Goal: Task Accomplishment & Management: Manage account settings

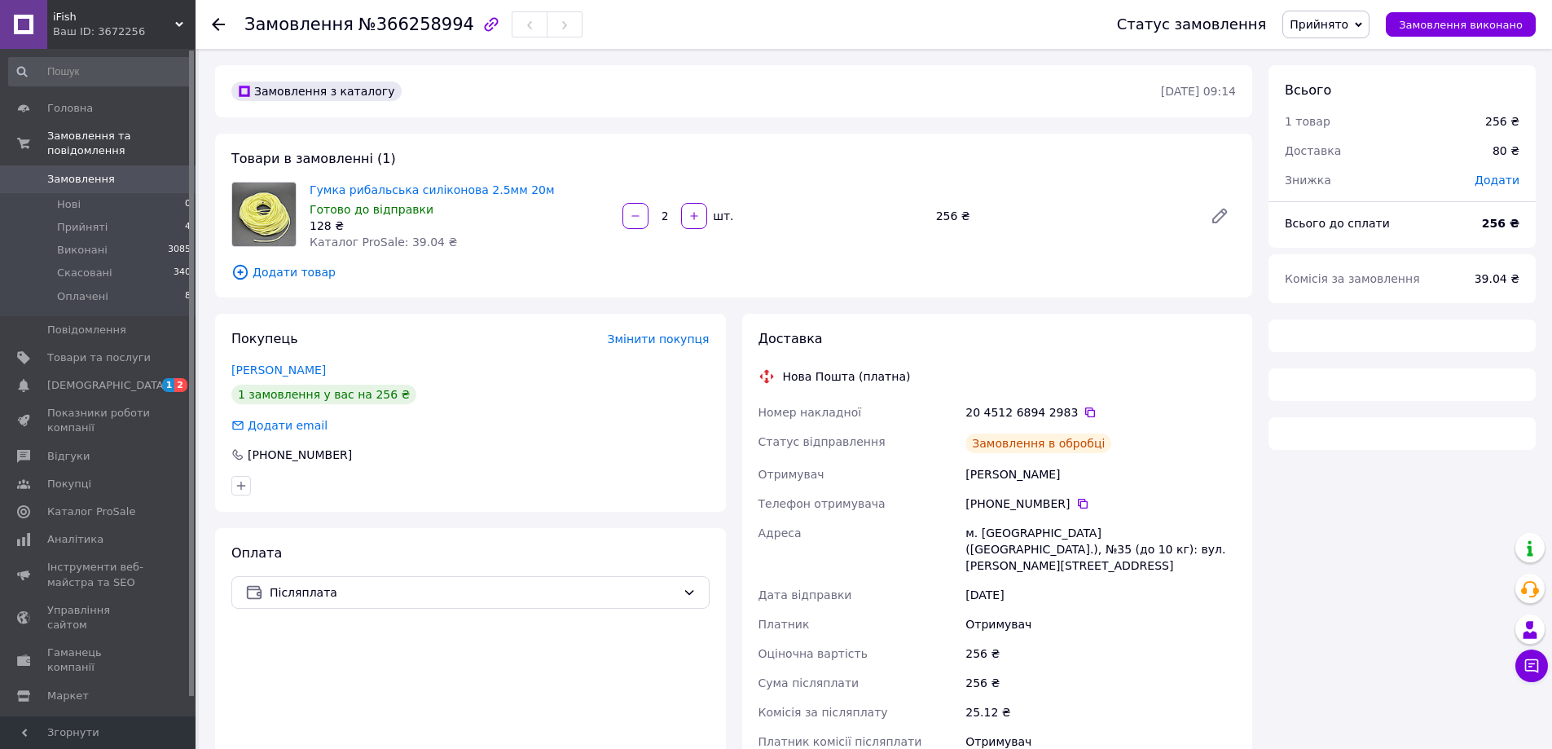
scroll to position [147, 0]
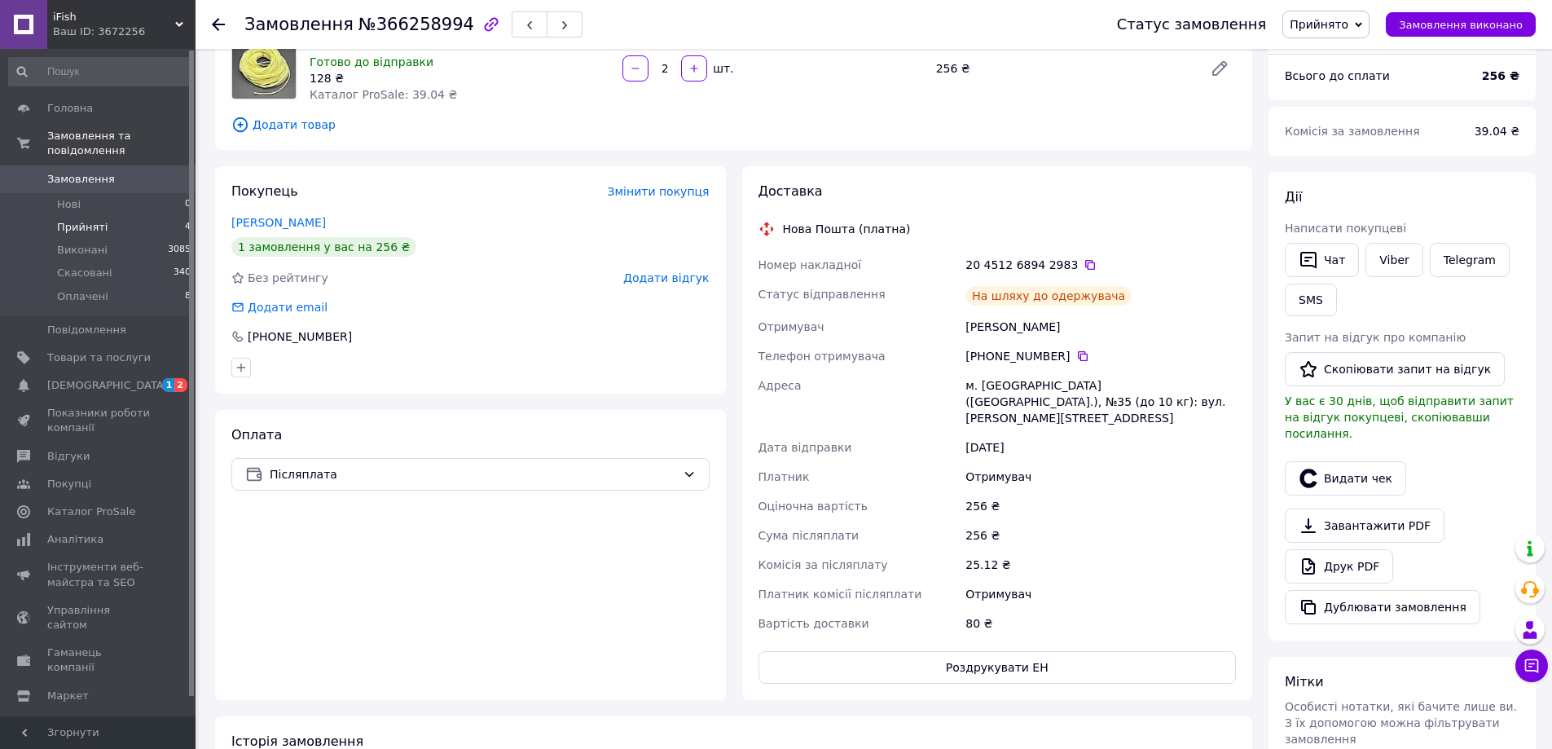
click at [103, 222] on li "Прийняті 4" at bounding box center [100, 227] width 200 height 23
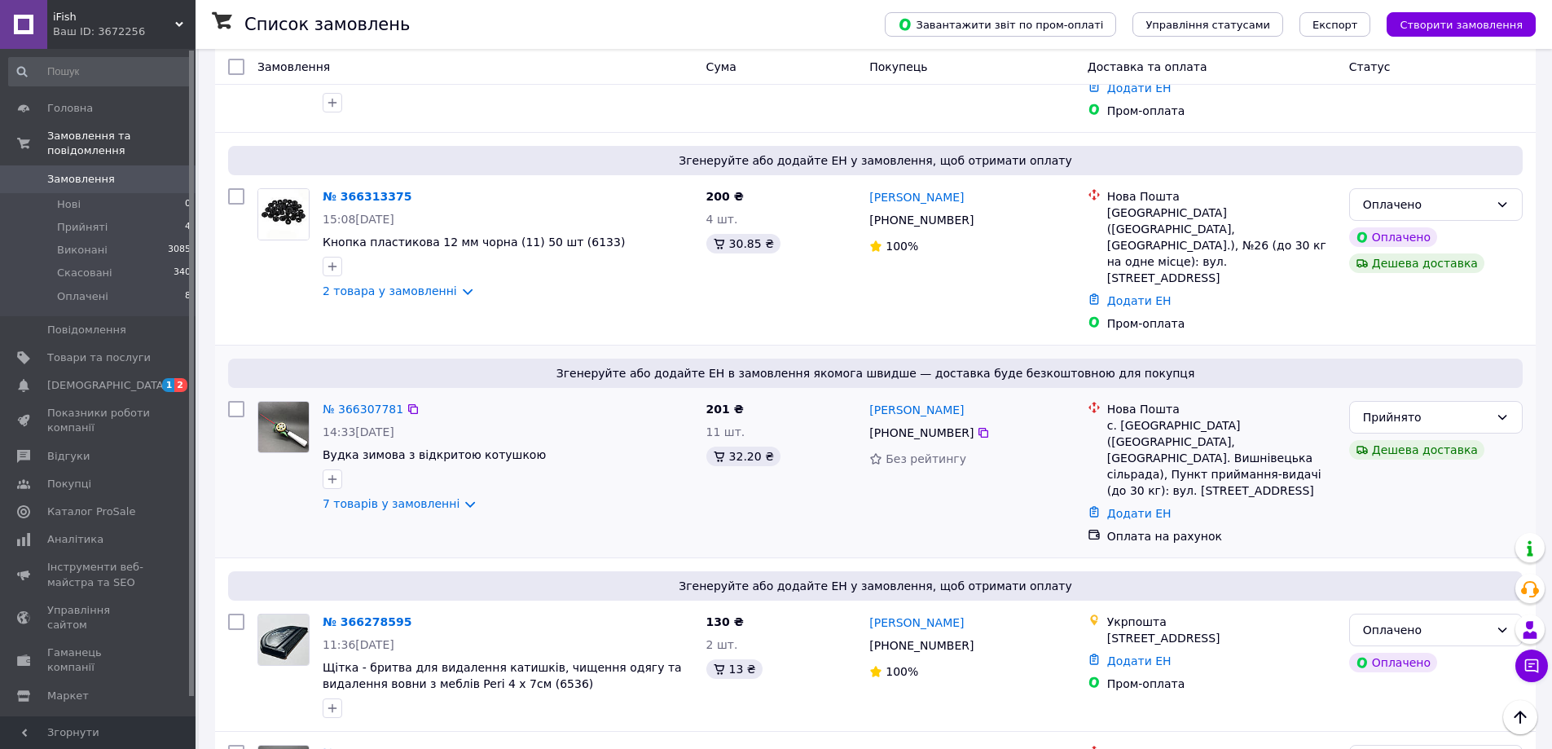
scroll to position [407, 0]
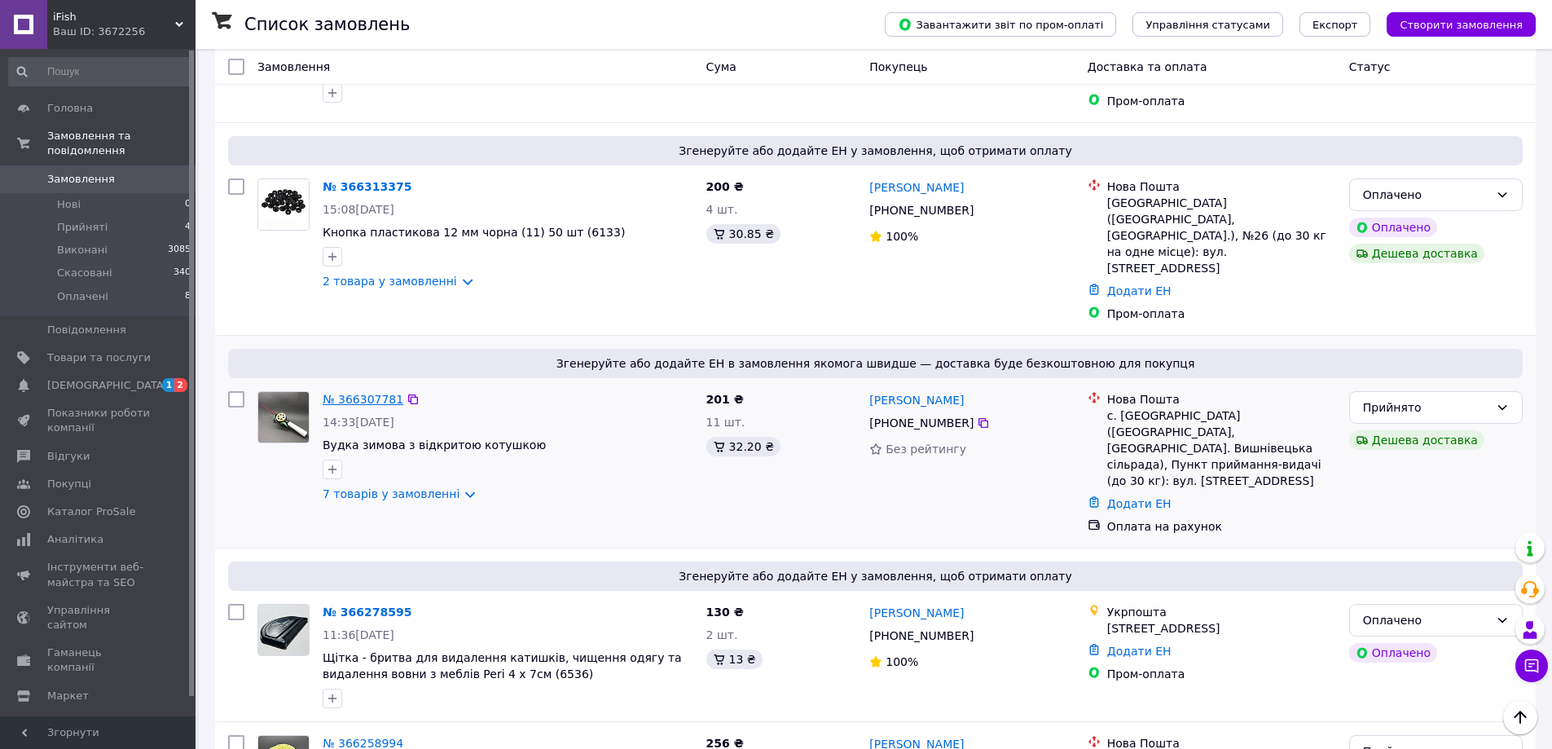
click at [367, 393] on link "№ 366307781" at bounding box center [363, 399] width 81 height 13
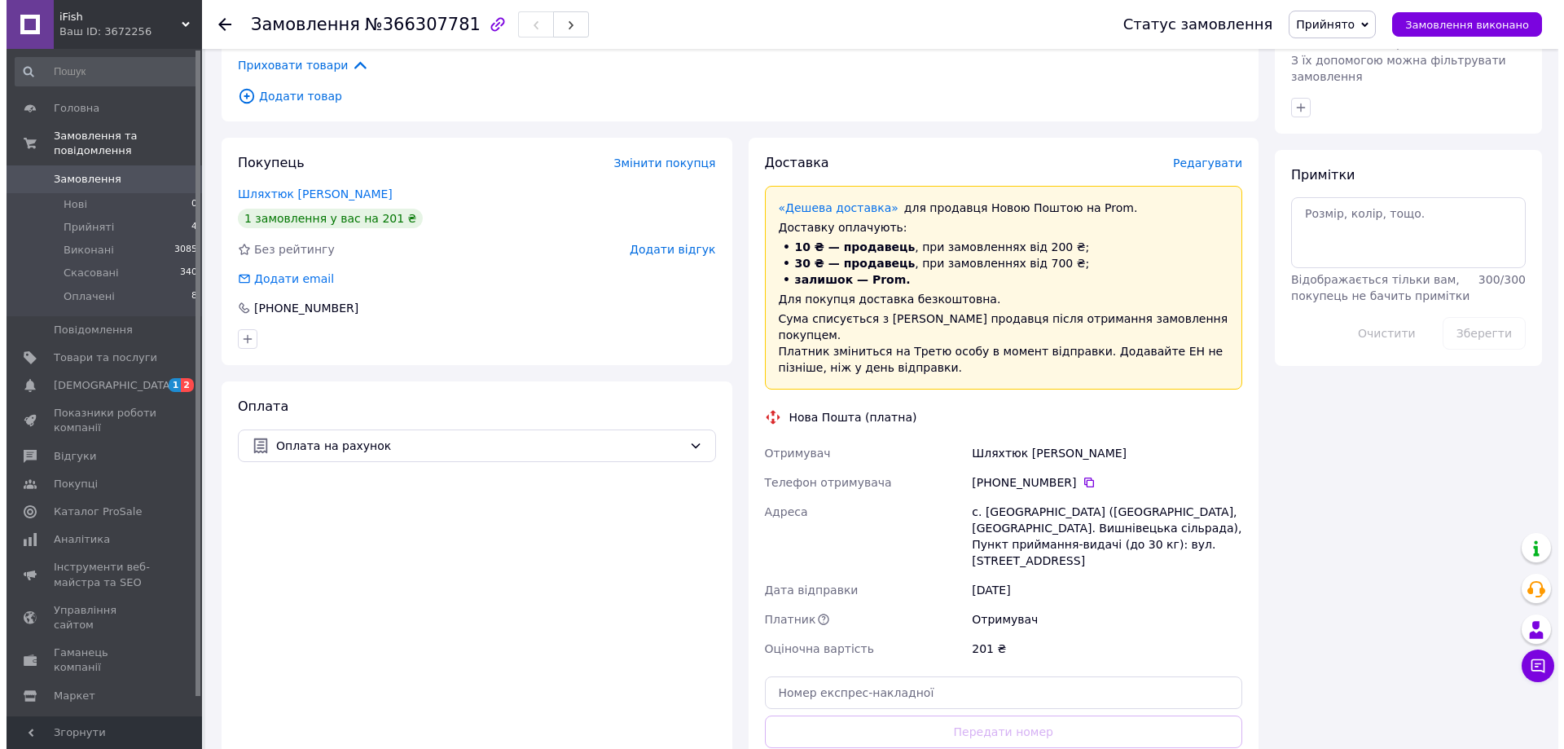
scroll to position [896, 0]
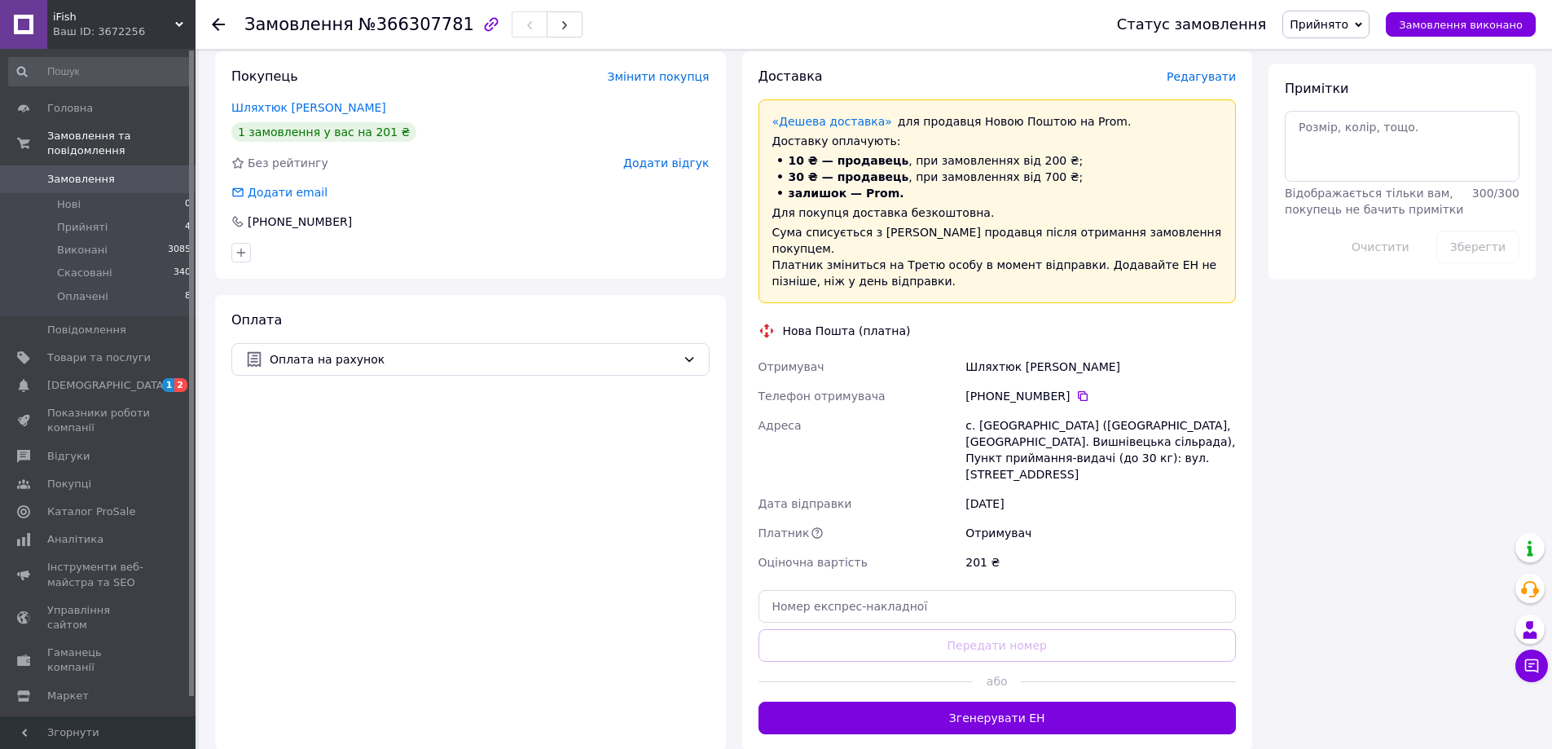
click at [1215, 78] on span "Редагувати" at bounding box center [1200, 76] width 69 height 13
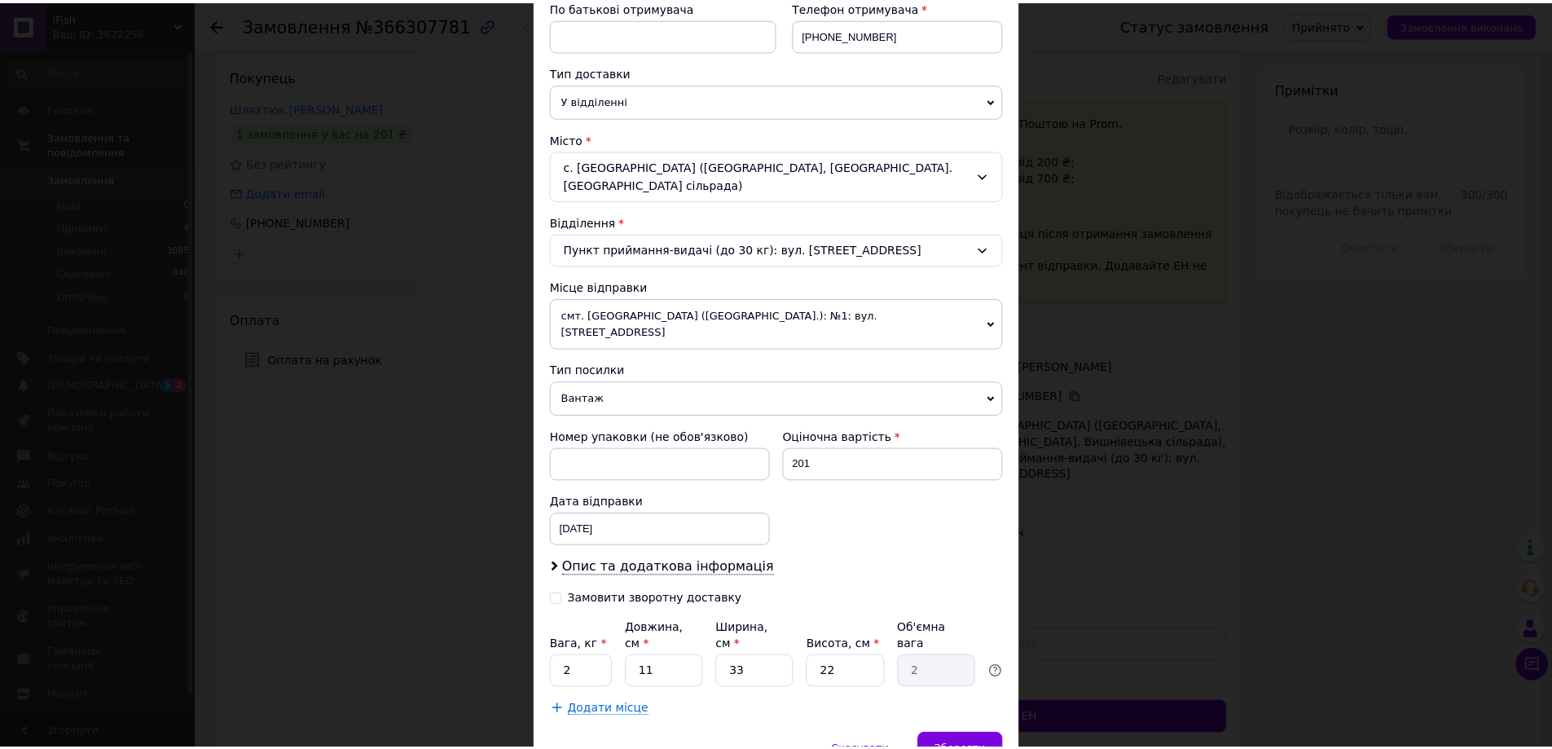
scroll to position [362, 0]
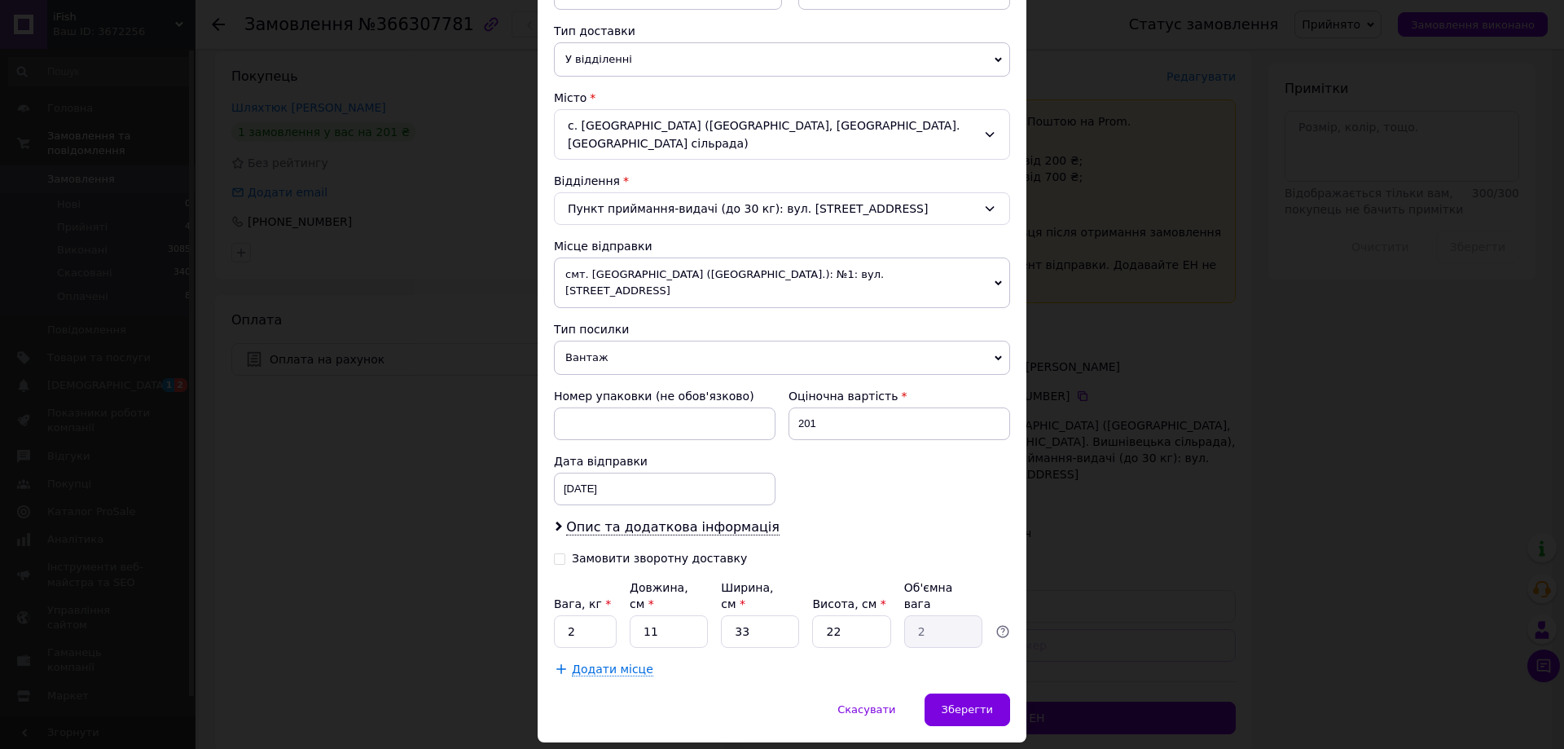
click at [853, 257] on span "смт. [GEOGRAPHIC_DATA] ([GEOGRAPHIC_DATA].): №1: вул. [STREET_ADDRESS]" at bounding box center [782, 282] width 456 height 51
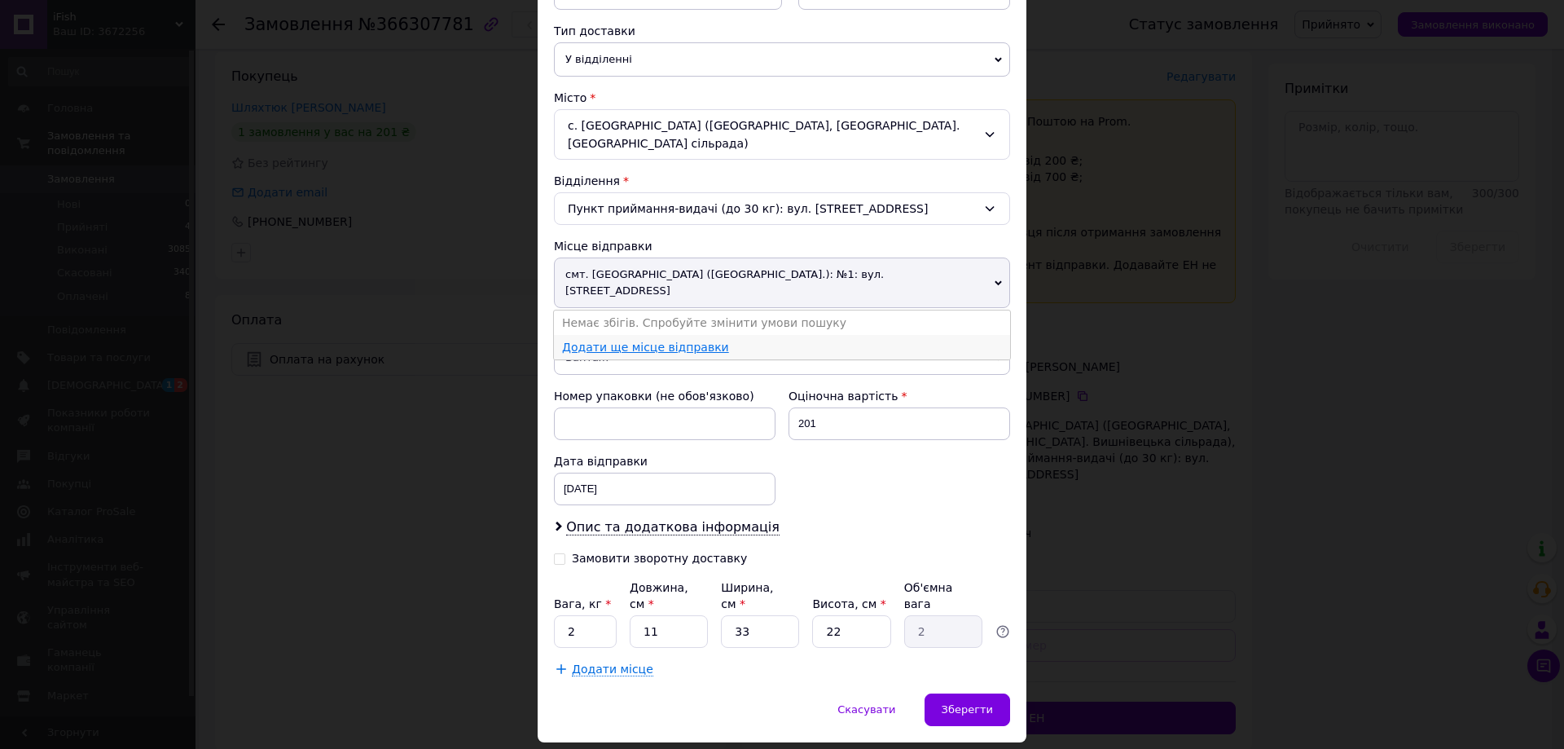
click at [648, 340] on link "Додати ще місце відправки" at bounding box center [645, 346] width 167 height 13
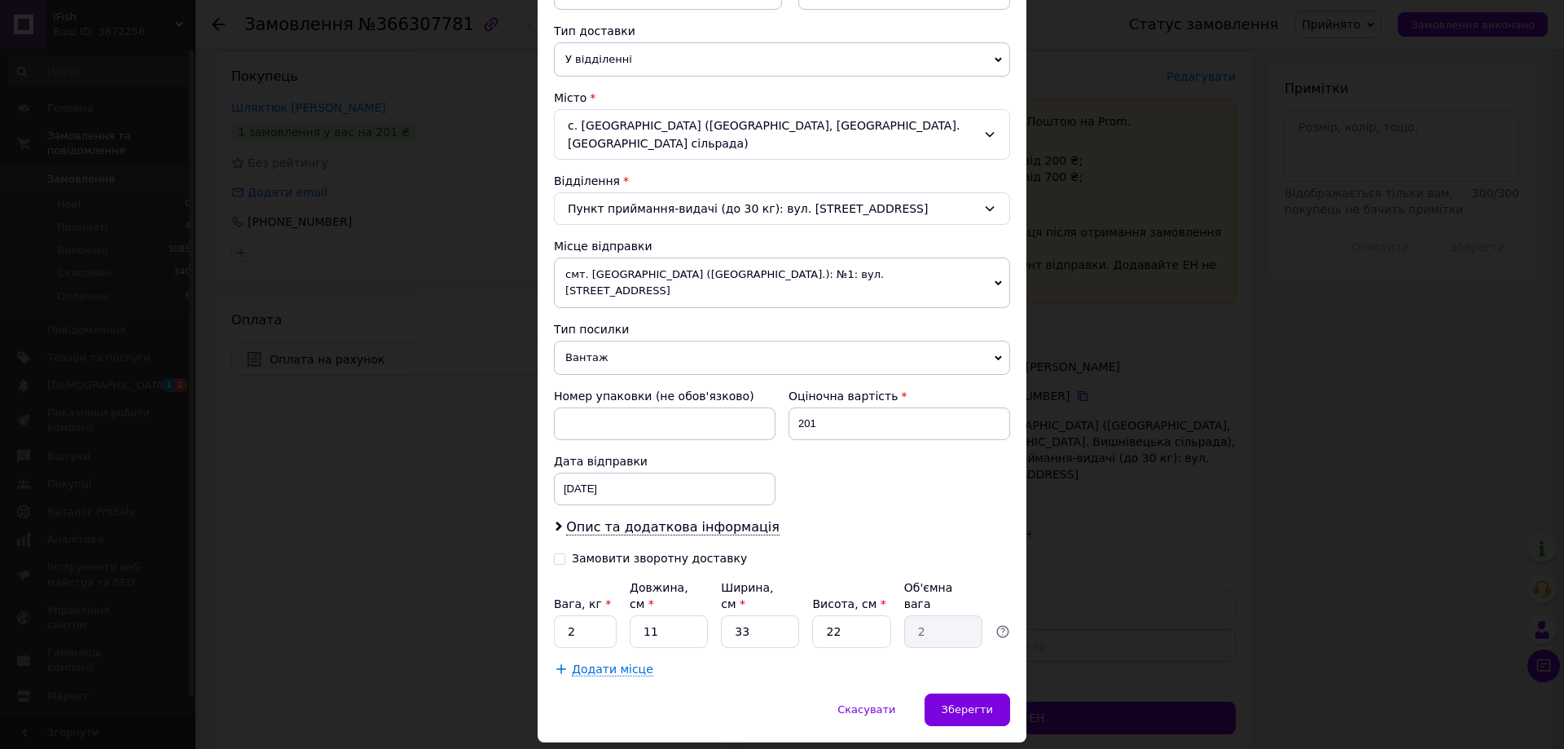
click at [775, 264] on span "смт. [GEOGRAPHIC_DATA] ([GEOGRAPHIC_DATA].): №1: вул. [STREET_ADDRESS]" at bounding box center [782, 282] width 456 height 51
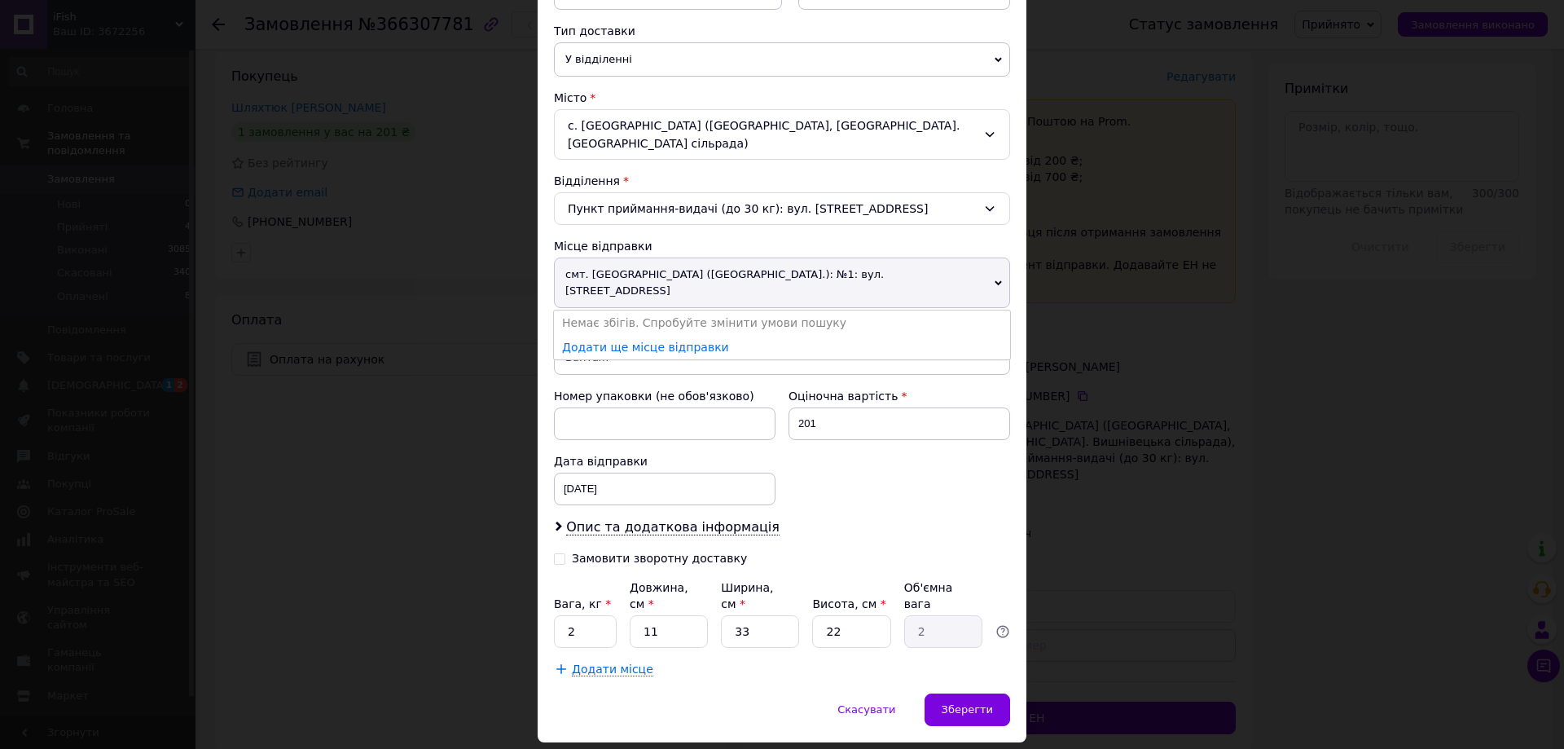
click at [1093, 303] on div "× Редагування доставки Спосіб доставки Нова Пошта (платна) Платник Отримувач Ві…" at bounding box center [782, 374] width 1564 height 749
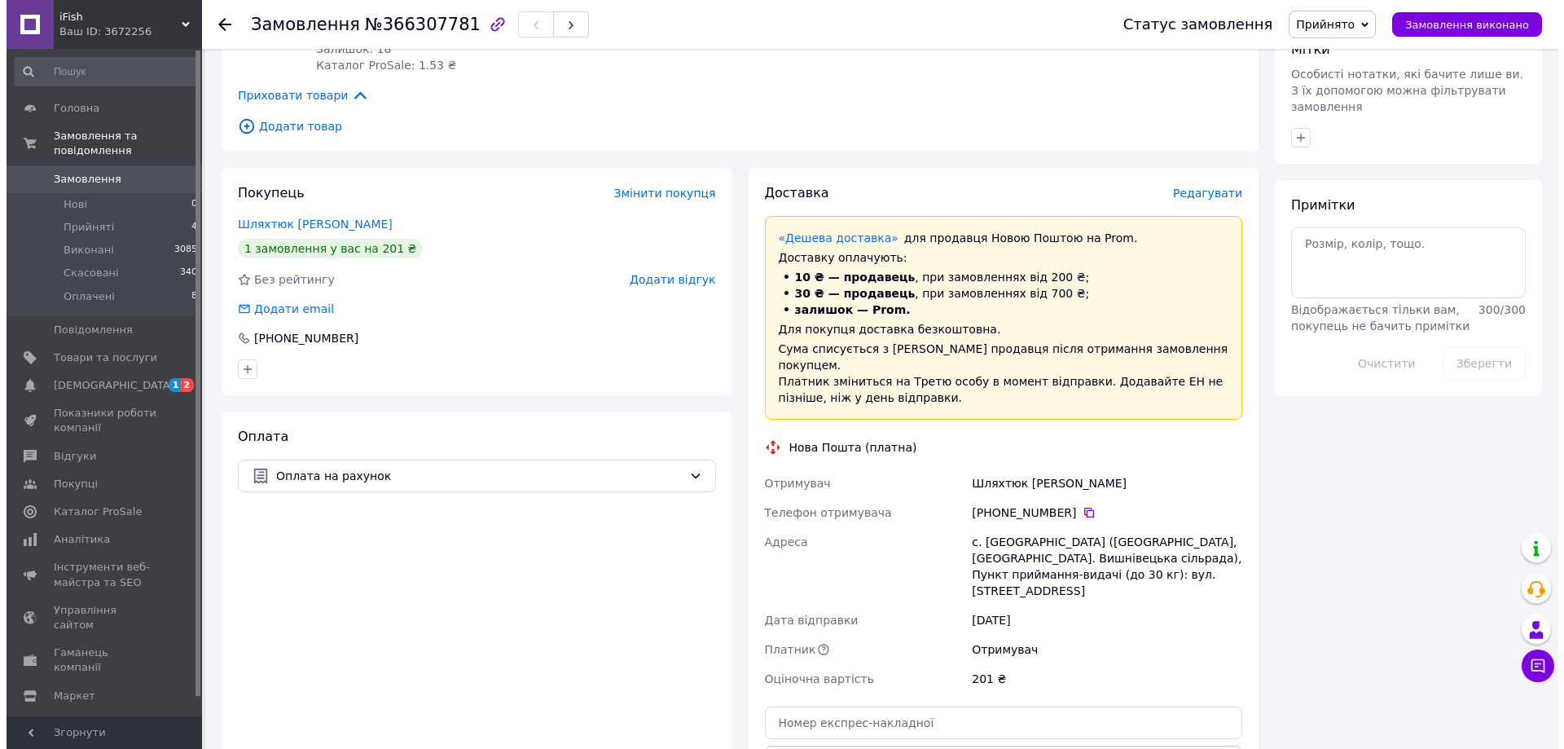
scroll to position [733, 0]
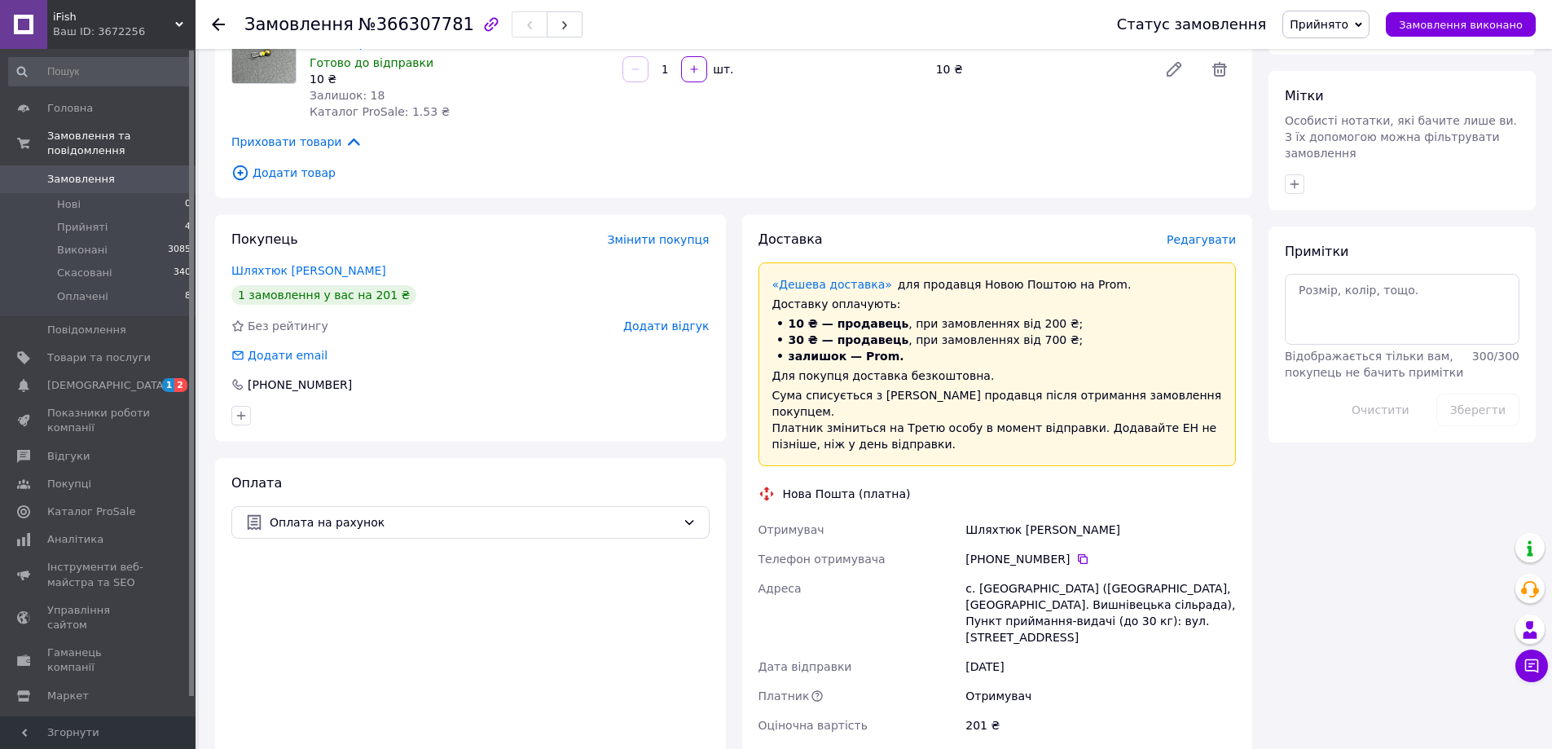
click at [1219, 236] on span "Редагувати" at bounding box center [1200, 239] width 69 height 13
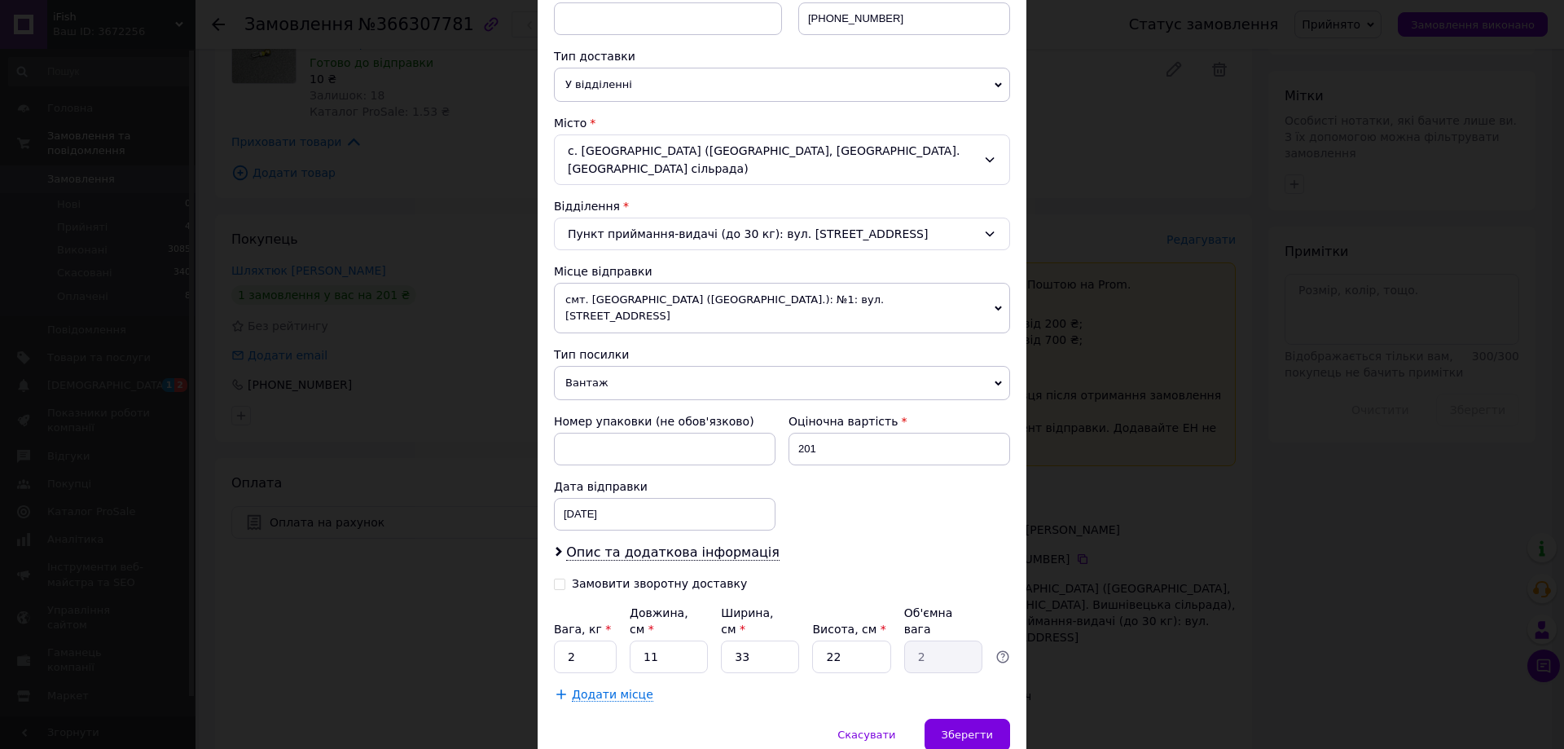
scroll to position [362, 0]
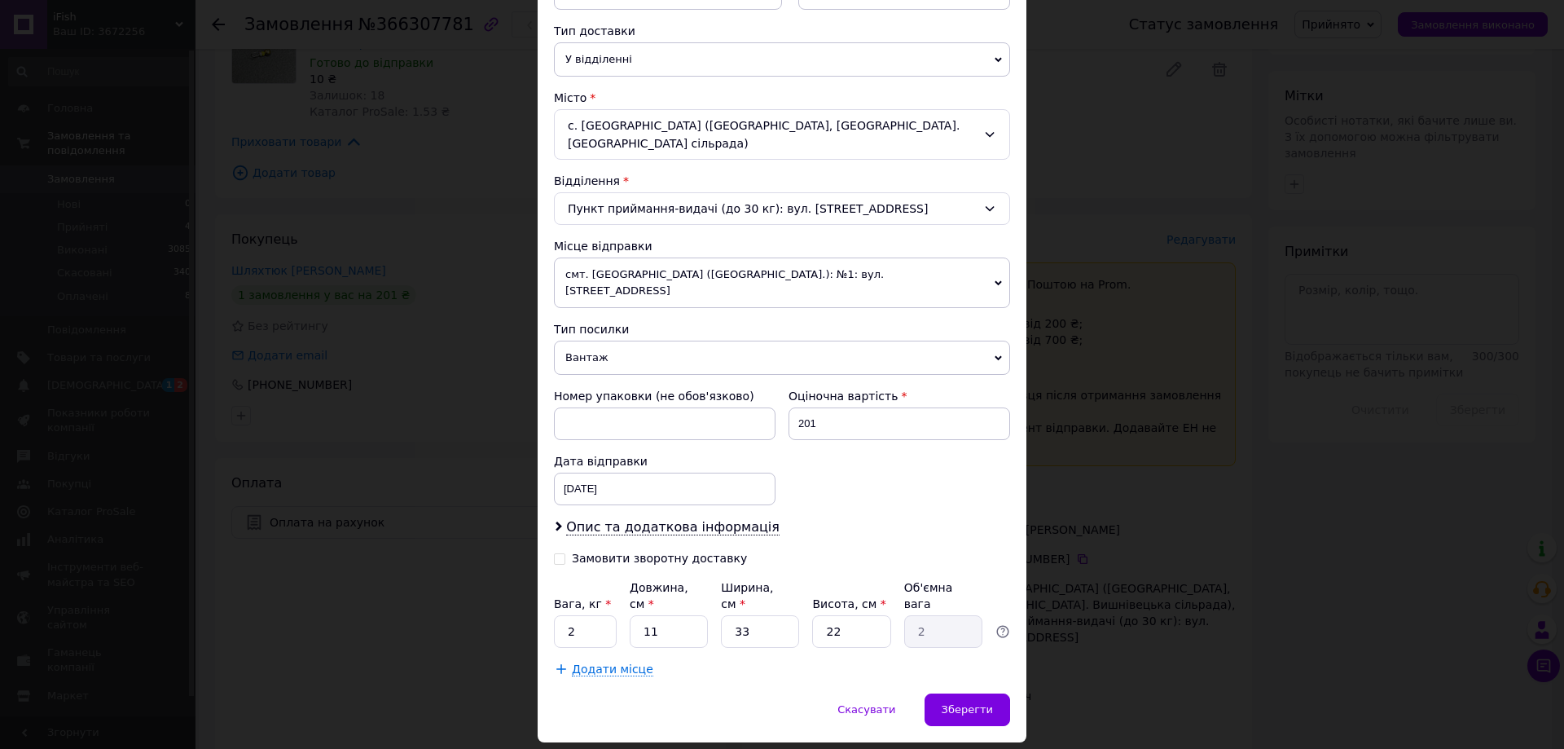
click at [704, 257] on span "смт. [GEOGRAPHIC_DATA] ([GEOGRAPHIC_DATA].): №1: вул. [STREET_ADDRESS]" at bounding box center [782, 282] width 456 height 51
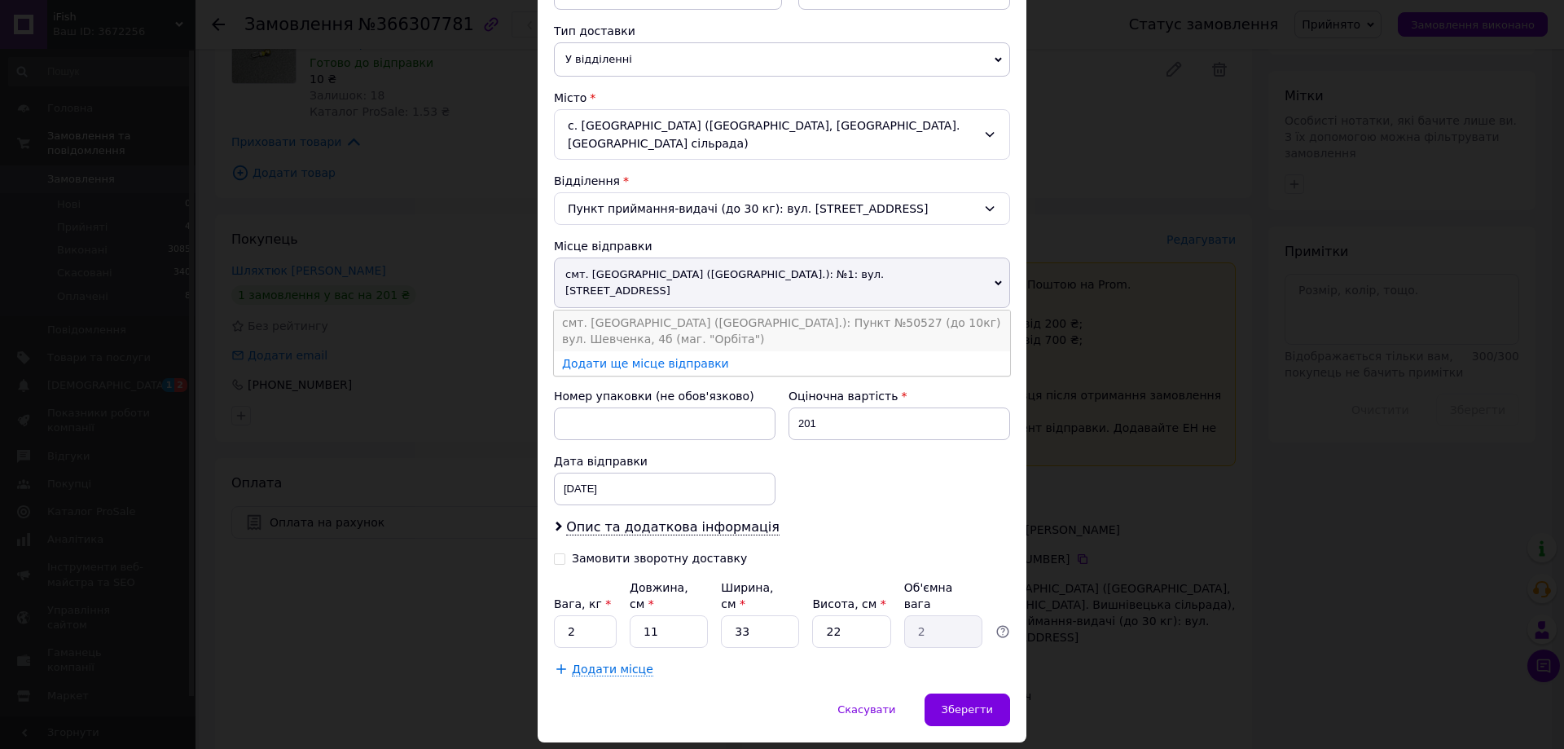
click at [701, 310] on li "смт. Маньківка (Черкаська обл.): Пункт №50527 (до 10кг) вул. Шевченка, 4б (маг.…" at bounding box center [782, 330] width 456 height 41
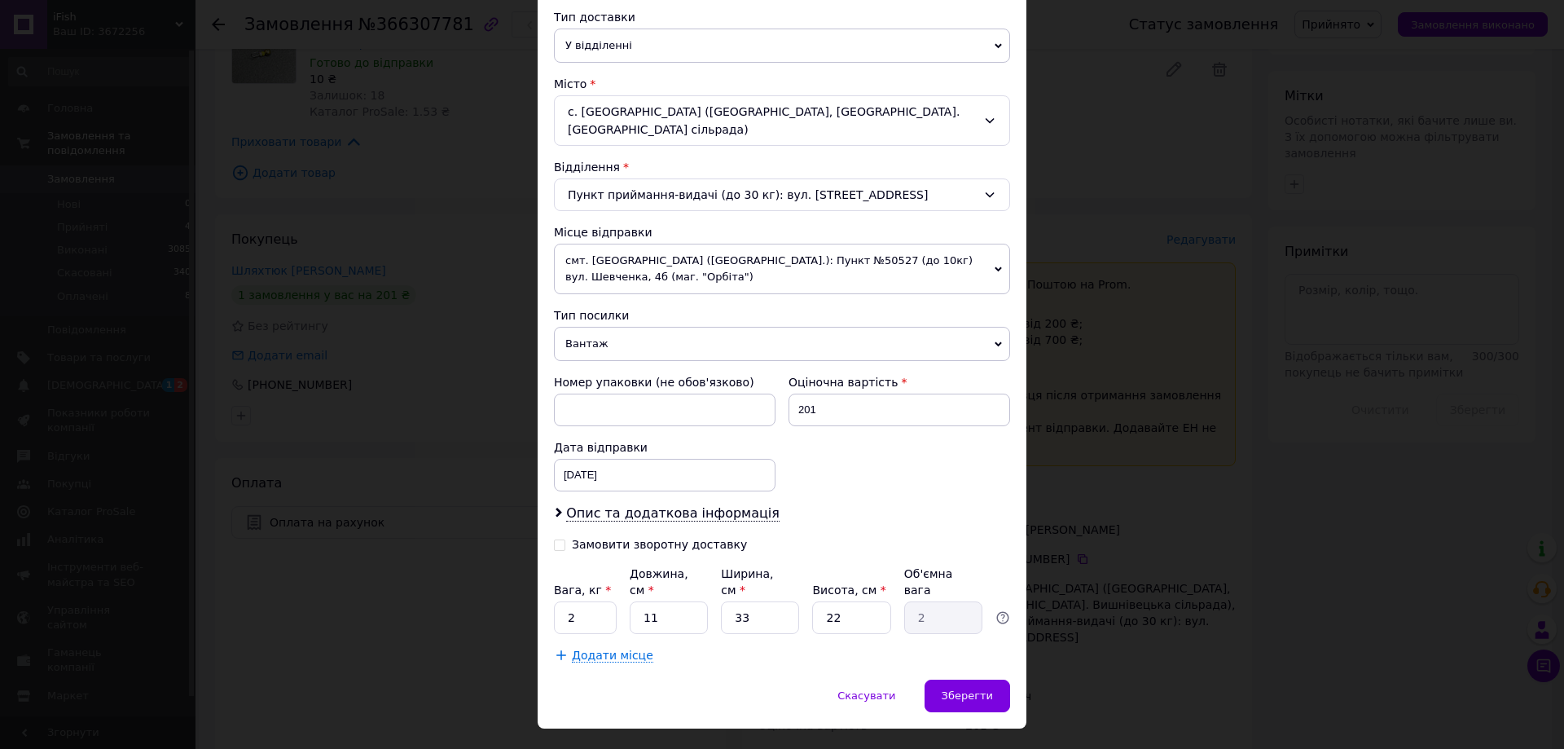
scroll to position [379, 0]
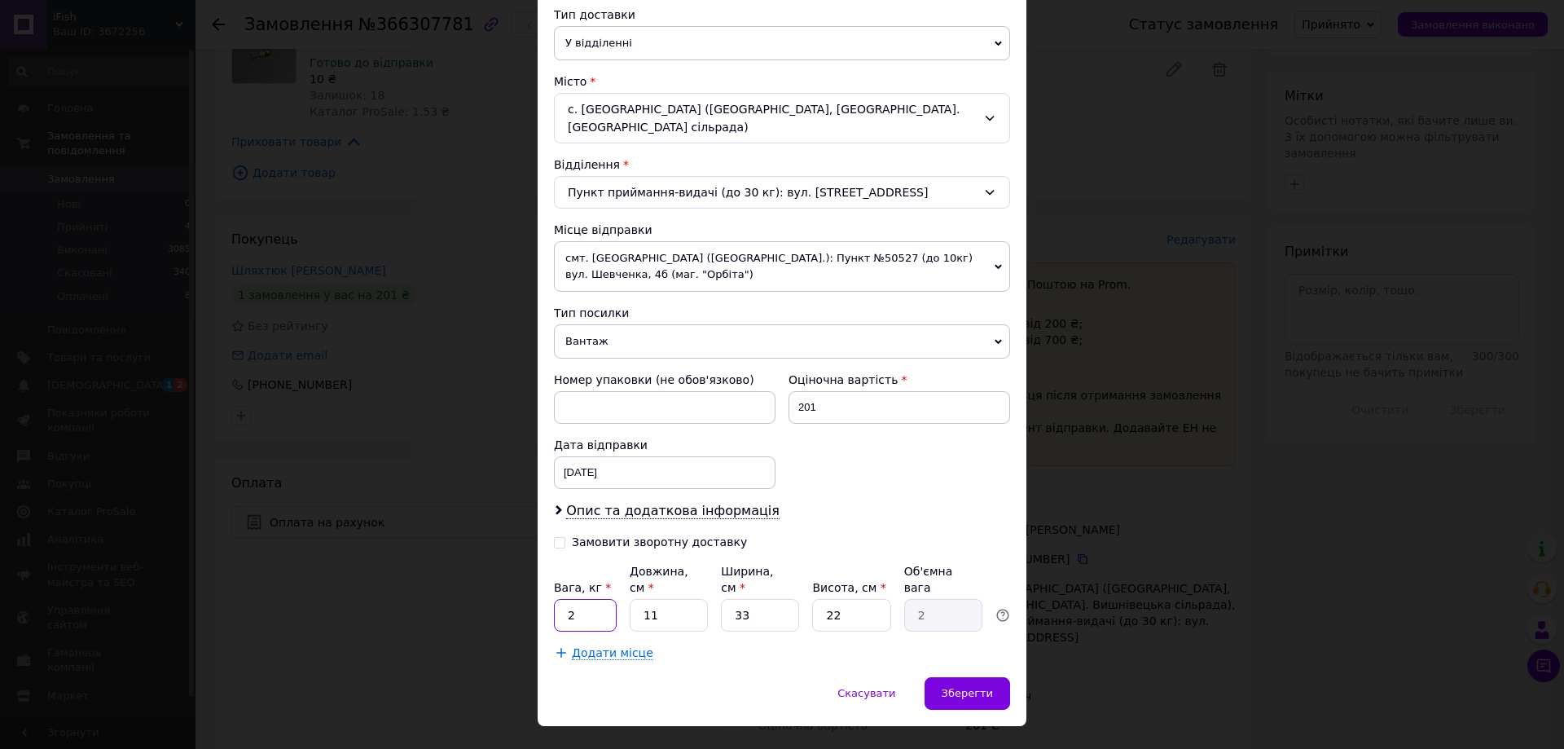
click at [603, 599] on input "2" at bounding box center [585, 615] width 63 height 33
type input "0.5"
click at [657, 599] on input "11" at bounding box center [669, 615] width 78 height 33
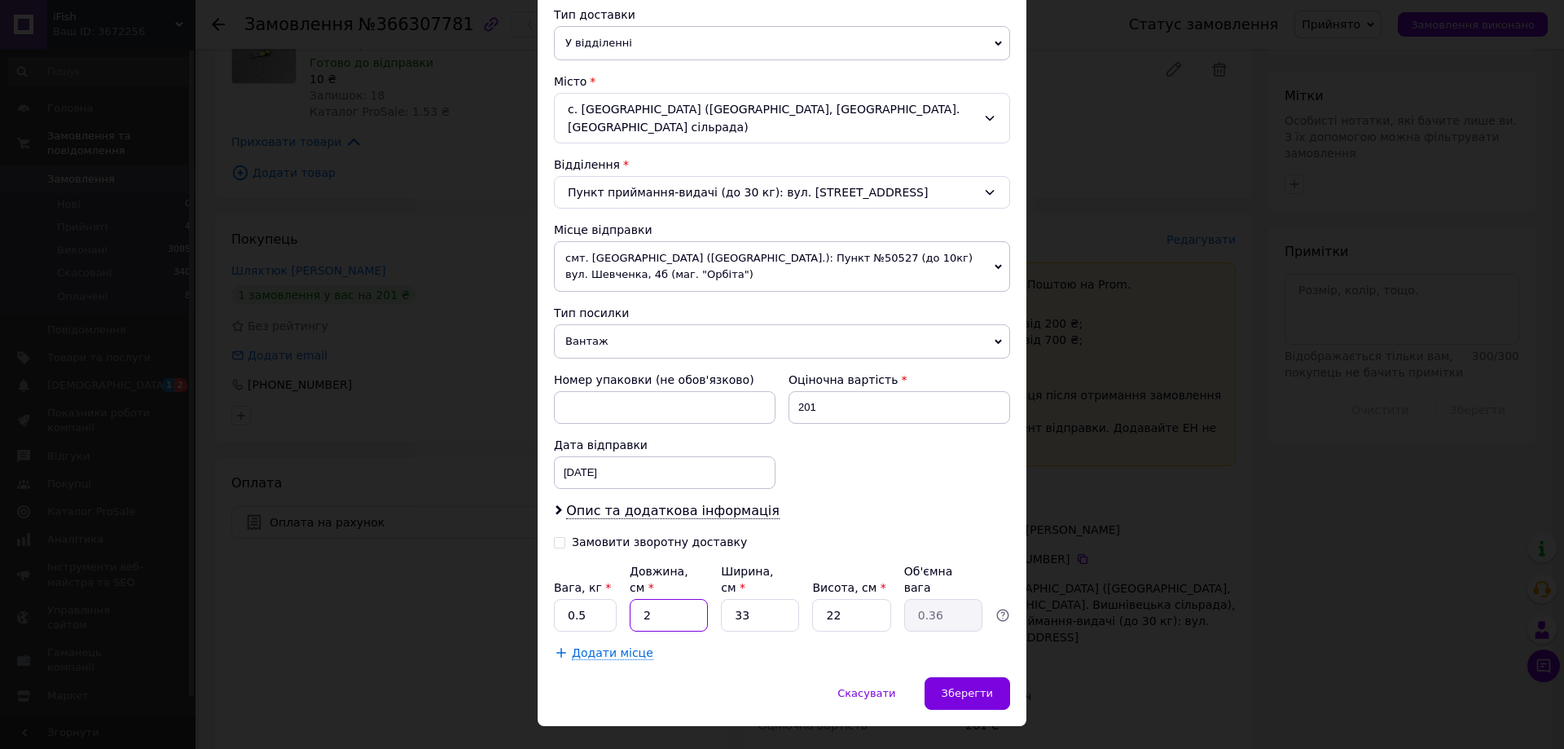
type input "2"
type input "0.36"
type input "25"
type input "4.54"
type input "25"
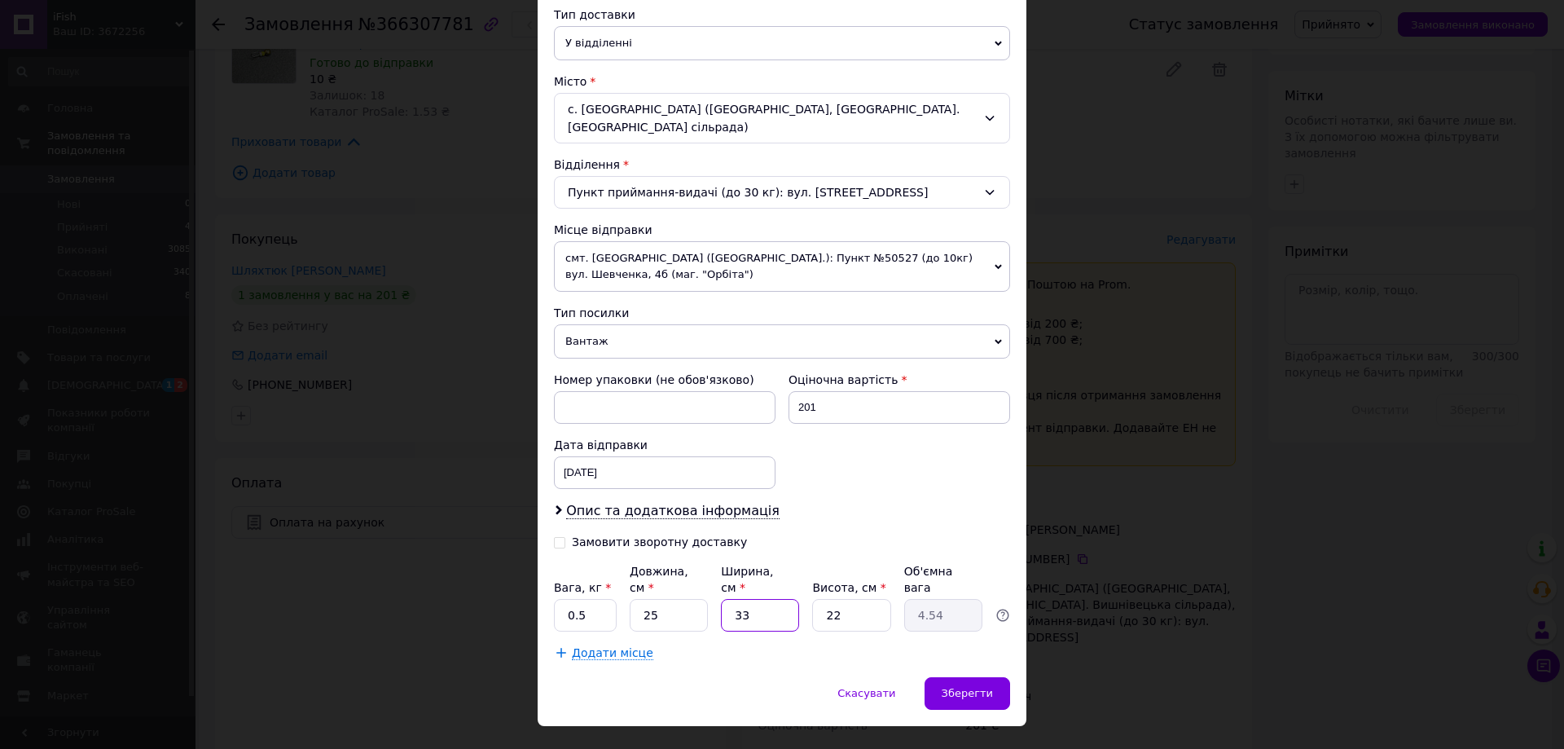
click at [766, 599] on input "33" at bounding box center [760, 615] width 78 height 33
type input "1"
type input "0.14"
type input "15"
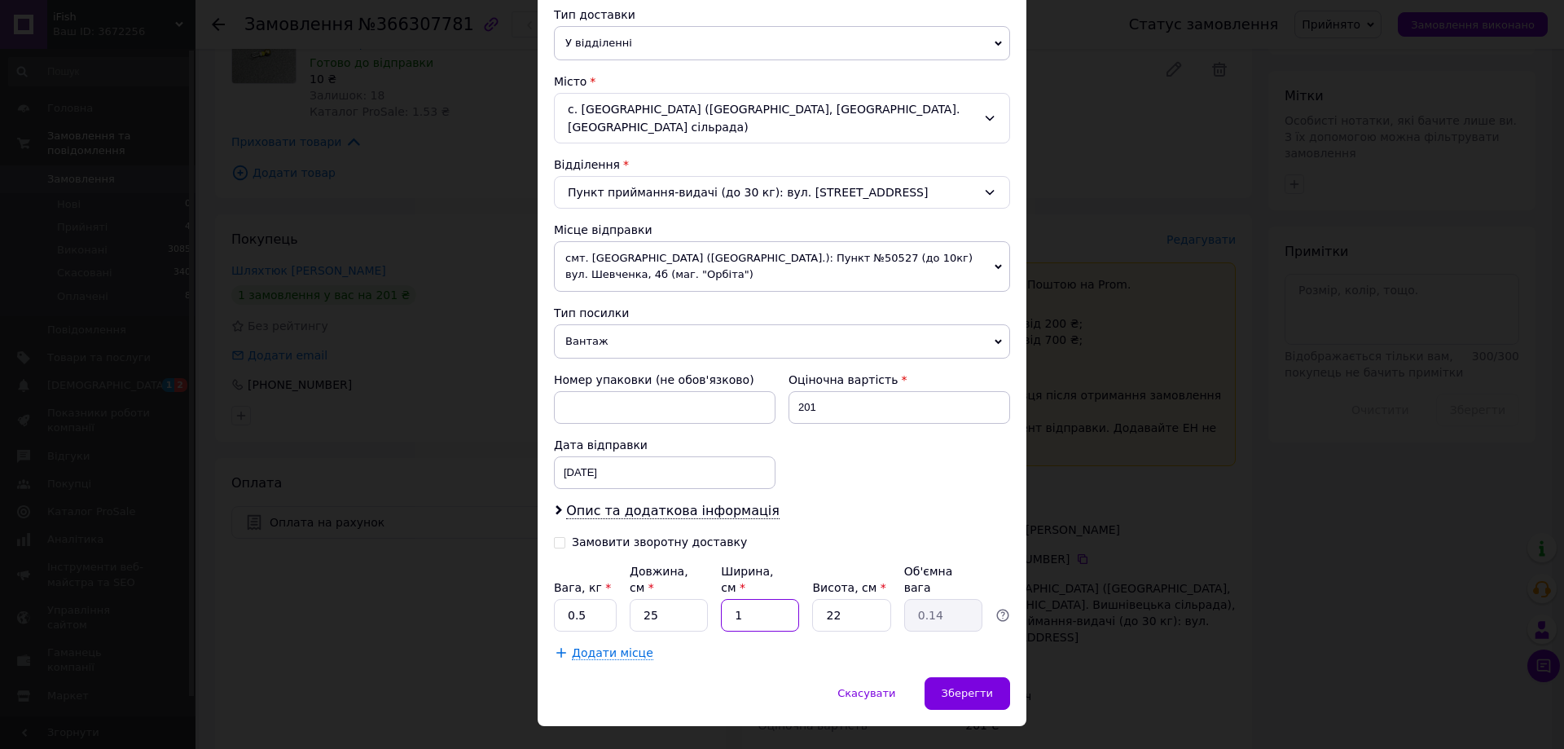
type input "2.06"
type input "1"
type input "0.14"
type input "17"
type input "2.34"
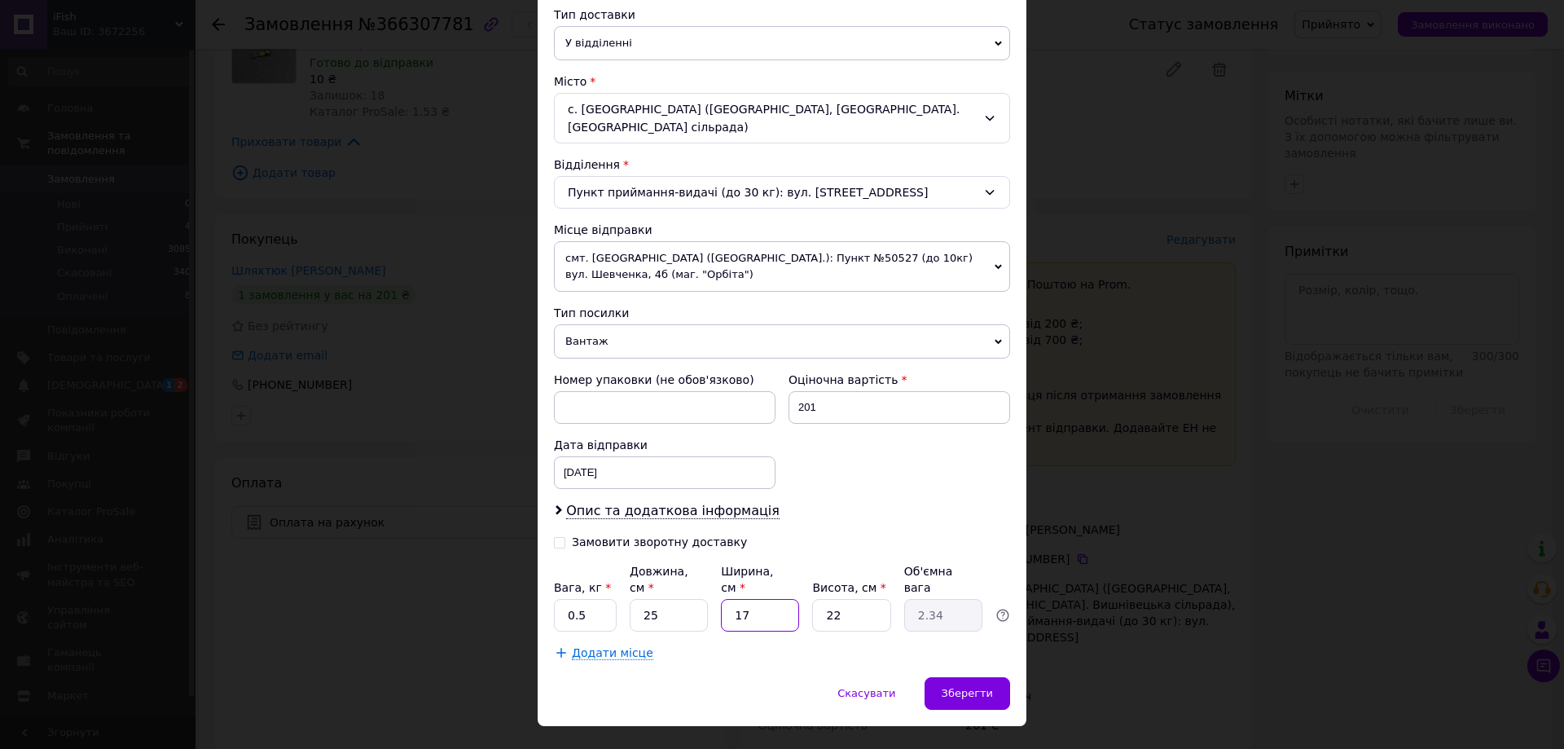
type input "17"
click at [888, 599] on input "22" at bounding box center [851, 615] width 78 height 33
type input "1"
type input "0.11"
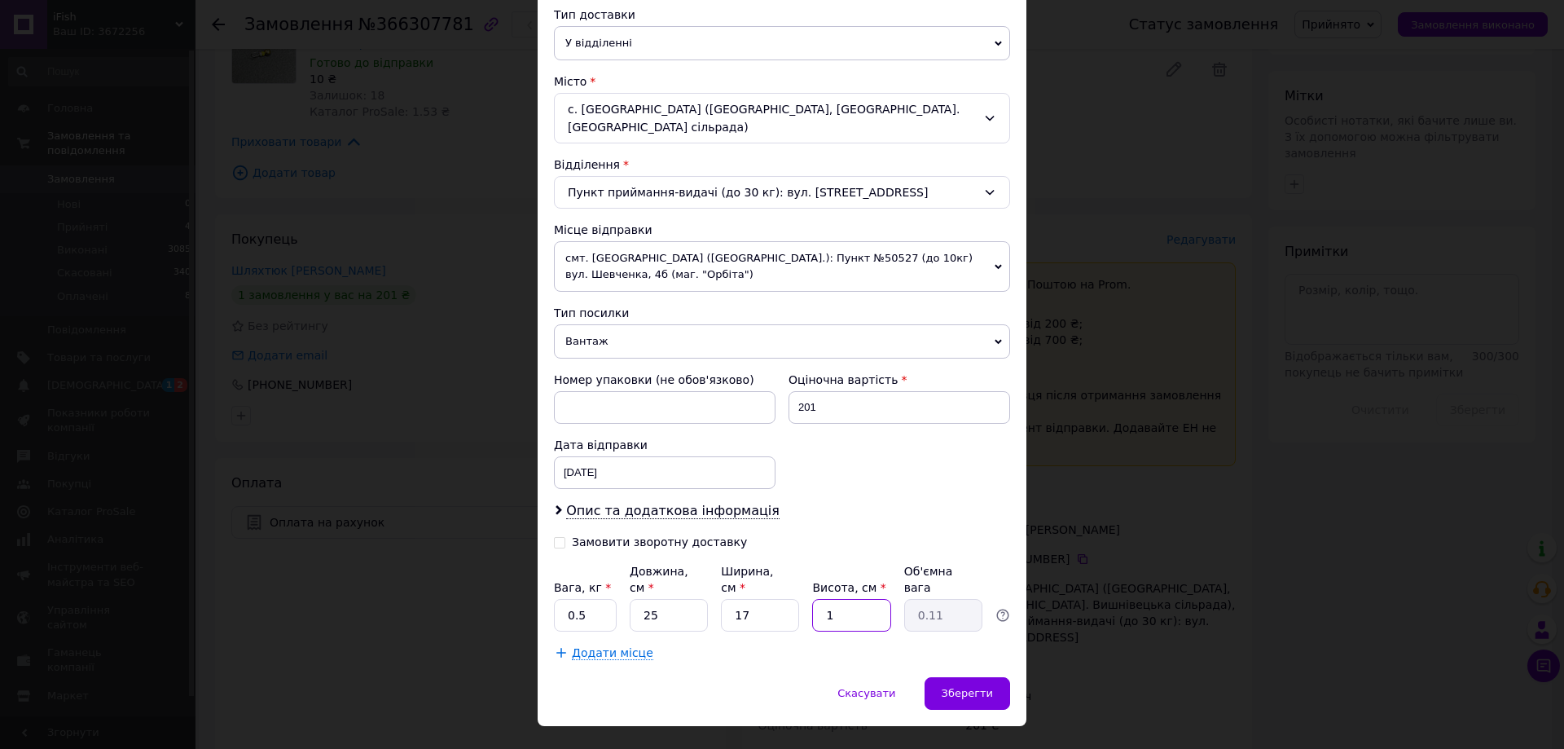
type input "10"
type input "1.06"
type input "10"
click at [969, 687] on span "Зберегти" at bounding box center [967, 693] width 51 height 12
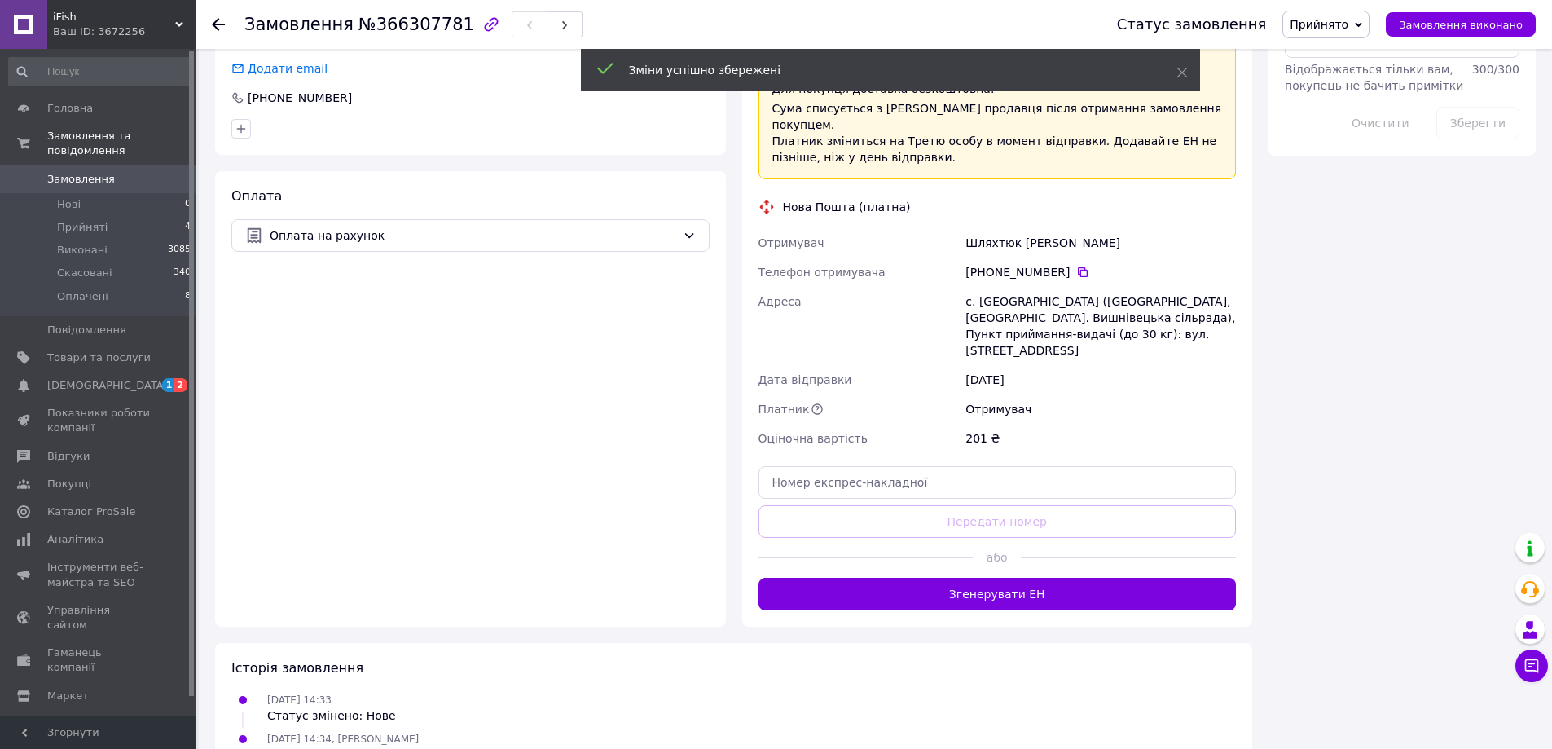
scroll to position [1059, 0]
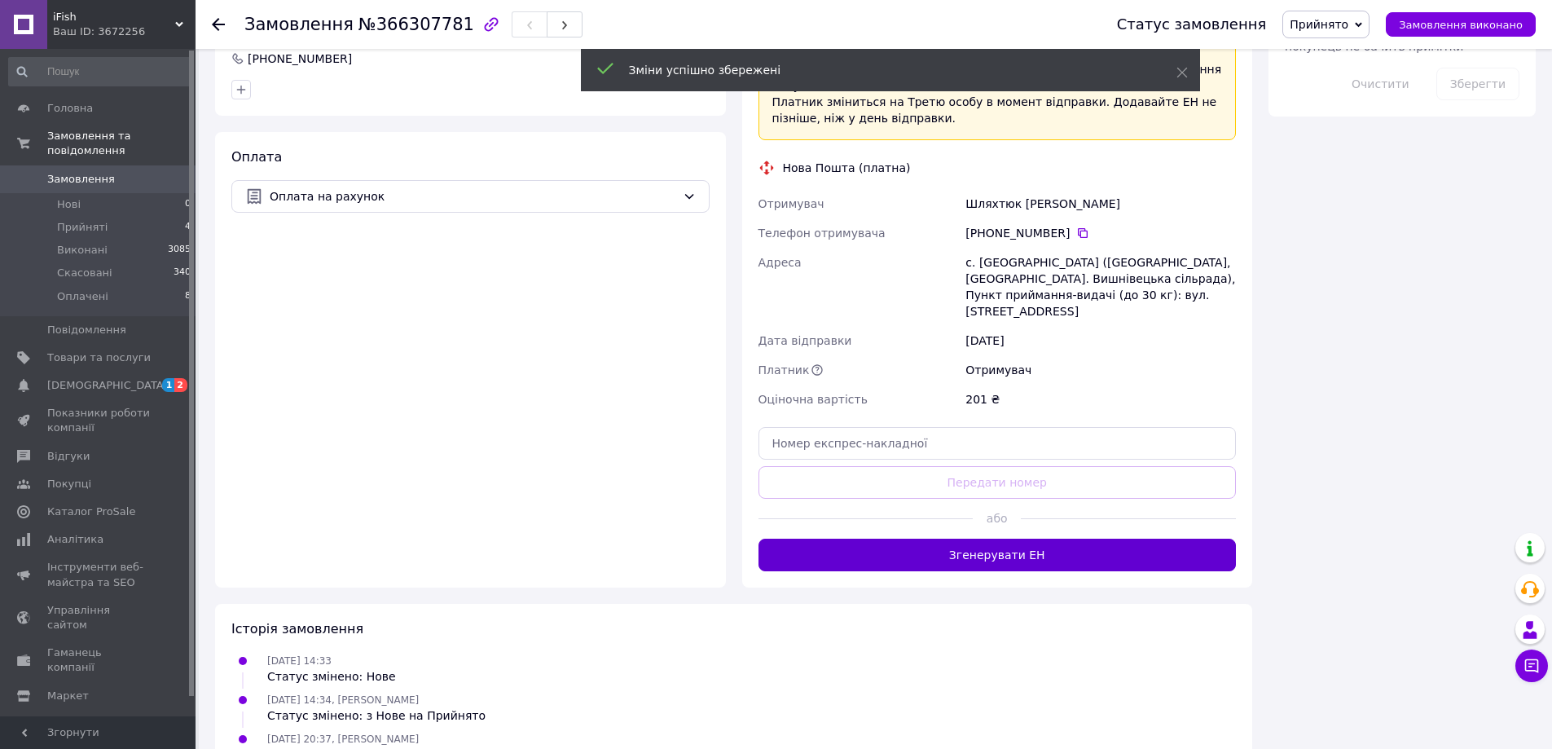
click at [1002, 538] on button "Згенерувати ЕН" at bounding box center [997, 554] width 478 height 33
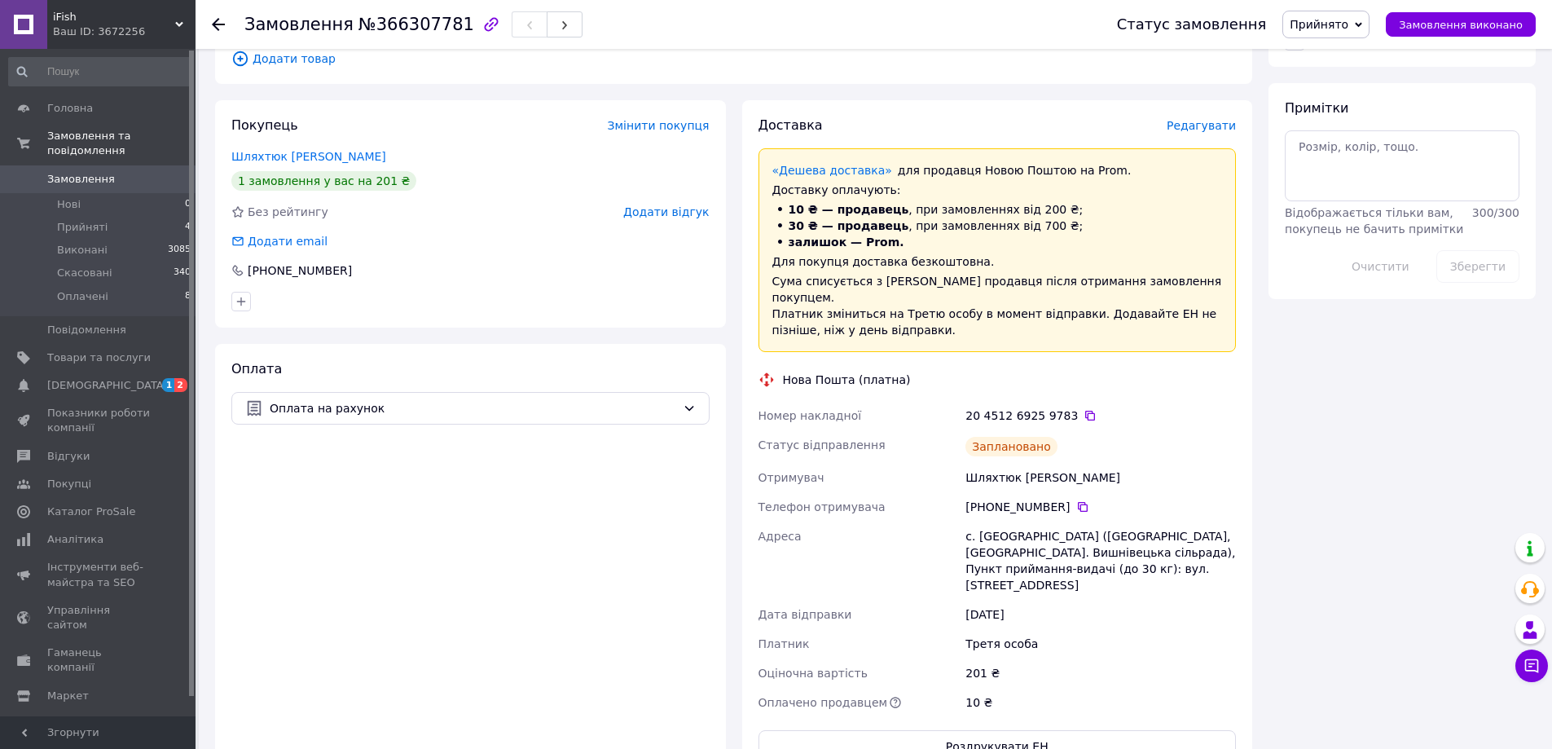
scroll to position [977, 0]
